Goal: Find specific page/section: Find specific page/section

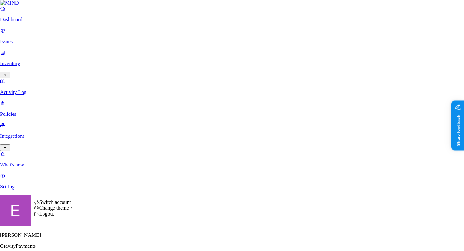
click at [62, 217] on div "Logout" at bounding box center [55, 214] width 42 height 6
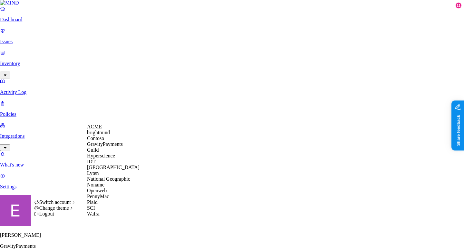
scroll to position [61, 0]
click at [95, 211] on span "SCI" at bounding box center [91, 207] width 8 height 5
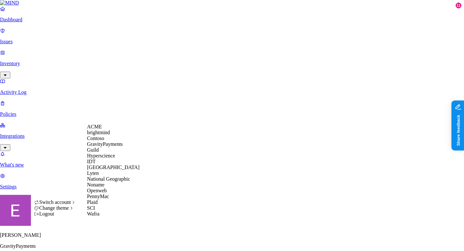
scroll to position [64, 0]
click at [95, 211] on span "SCI" at bounding box center [91, 207] width 8 height 5
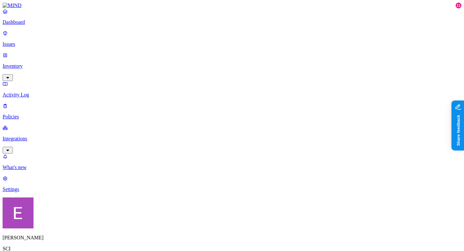
click at [36, 136] on p "Integrations" at bounding box center [232, 139] width 459 height 6
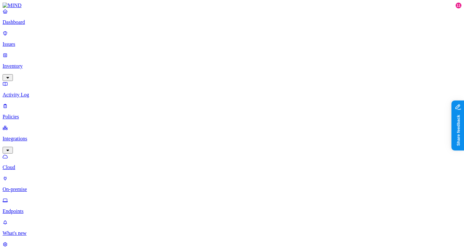
click at [34, 186] on p "On-premise" at bounding box center [232, 189] width 459 height 6
click at [30, 197] on link "Endpoints" at bounding box center [232, 205] width 459 height 17
click at [32, 186] on p "On-premise" at bounding box center [232, 189] width 459 height 6
click at [32, 164] on p "Cloud" at bounding box center [232, 167] width 459 height 6
click at [31, 25] on p "Dashboard" at bounding box center [232, 22] width 459 height 6
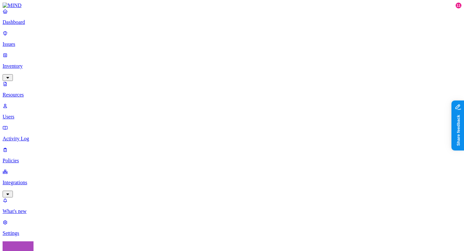
click at [27, 25] on link "Dashboard" at bounding box center [232, 16] width 459 height 17
